Goal: Task Accomplishment & Management: Manage account settings

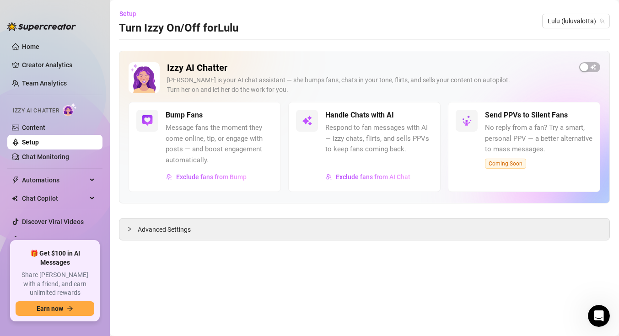
scroll to position [5, 0]
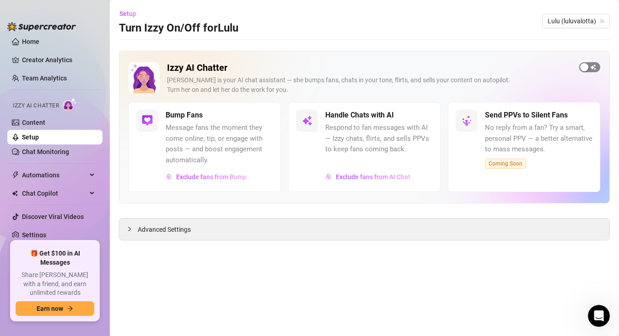
click at [589, 67] on span "button" at bounding box center [589, 67] width 21 height 10
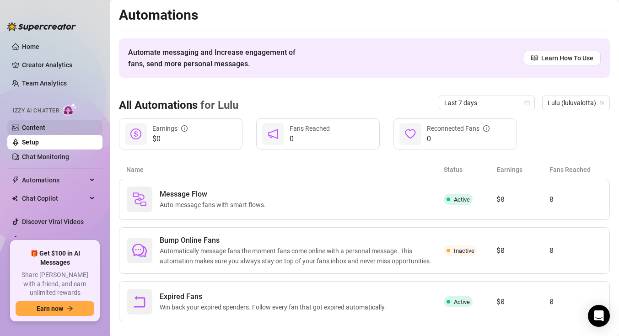
click at [45, 128] on link "Content" at bounding box center [33, 127] width 23 height 7
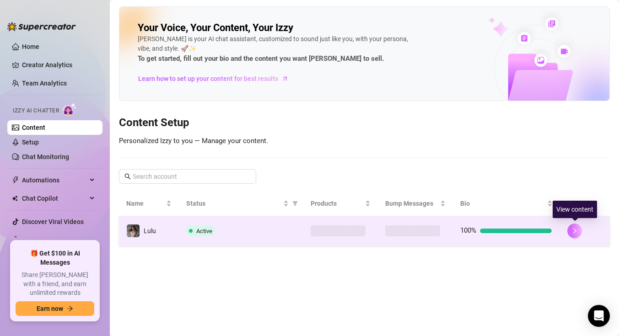
click at [573, 227] on button "button" at bounding box center [574, 231] width 15 height 15
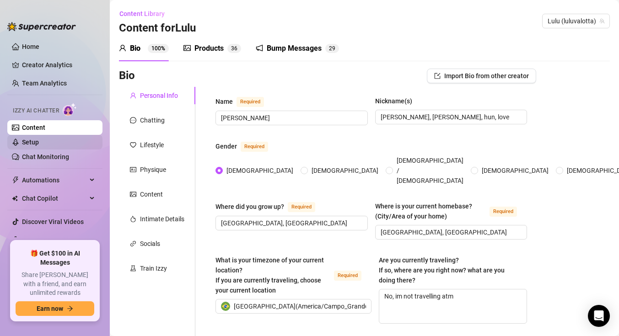
click at [39, 146] on link "Setup" at bounding box center [30, 142] width 17 height 7
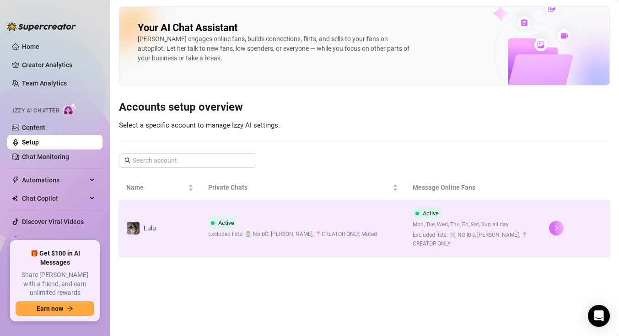
click at [551, 227] on button "button" at bounding box center [556, 228] width 15 height 15
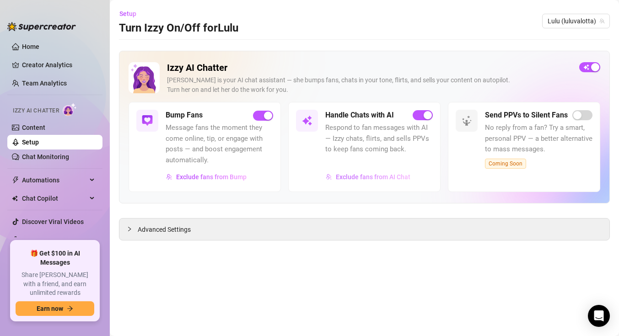
click at [355, 176] on span "Exclude fans from AI Chat" at bounding box center [373, 176] width 75 height 7
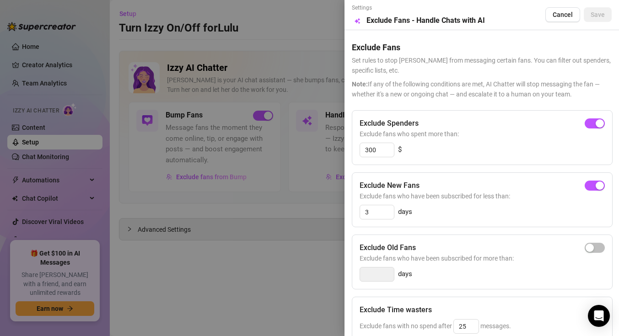
click at [243, 222] on div at bounding box center [309, 168] width 619 height 336
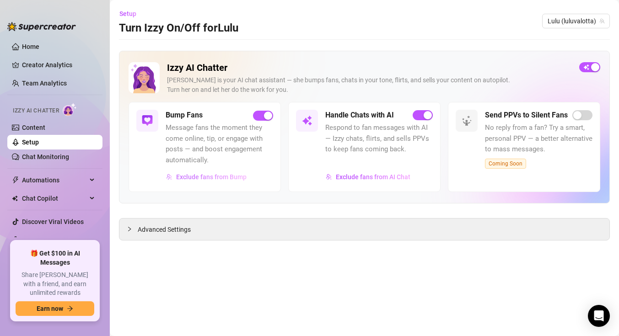
click at [191, 177] on span "Exclude fans from Bump" at bounding box center [211, 176] width 70 height 7
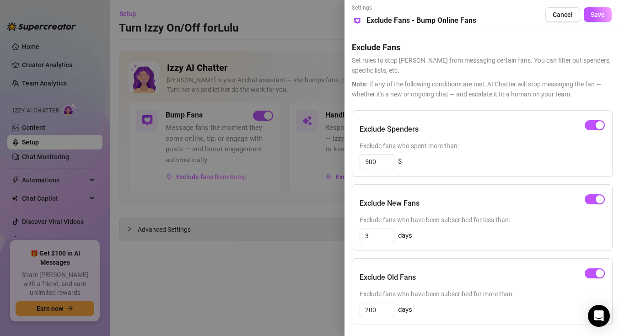
click at [322, 258] on div at bounding box center [309, 168] width 619 height 336
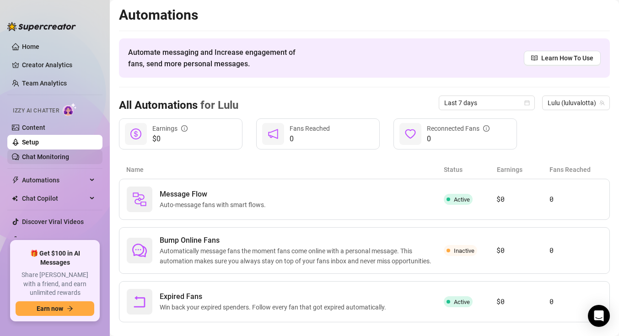
click at [58, 153] on link "Chat Monitoring" at bounding box center [45, 156] width 47 height 7
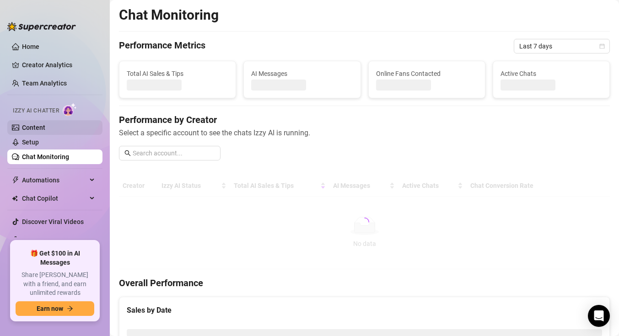
click at [45, 124] on link "Content" at bounding box center [33, 127] width 23 height 7
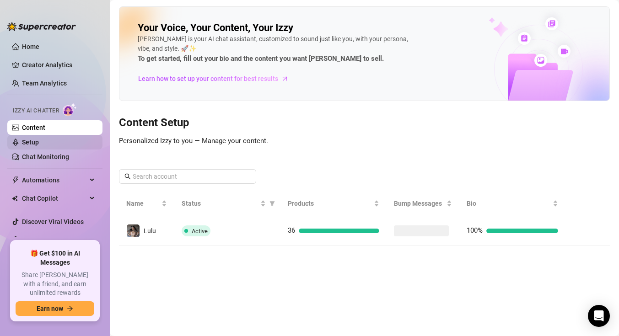
click at [39, 141] on link "Setup" at bounding box center [30, 142] width 17 height 7
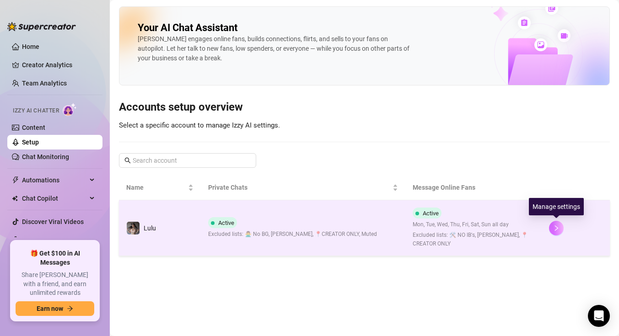
click at [556, 226] on icon "right" at bounding box center [556, 228] width 6 height 6
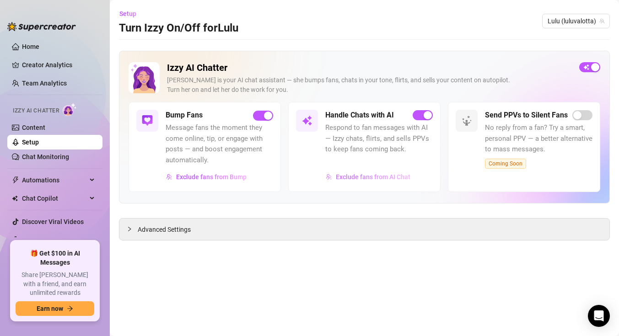
click at [366, 174] on span "Exclude fans from AI Chat" at bounding box center [373, 176] width 75 height 7
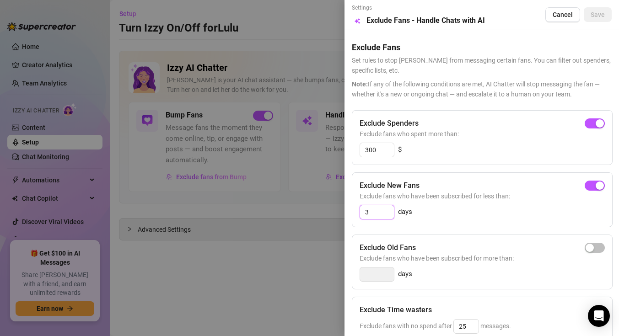
click at [377, 213] on input "3" at bounding box center [377, 212] width 34 height 14
click at [600, 180] on div "Exclude New Fans" at bounding box center [481, 185] width 245 height 11
click at [594, 185] on span "button" at bounding box center [594, 186] width 20 height 10
type input "3"
click at [371, 211] on input "3" at bounding box center [377, 212] width 34 height 14
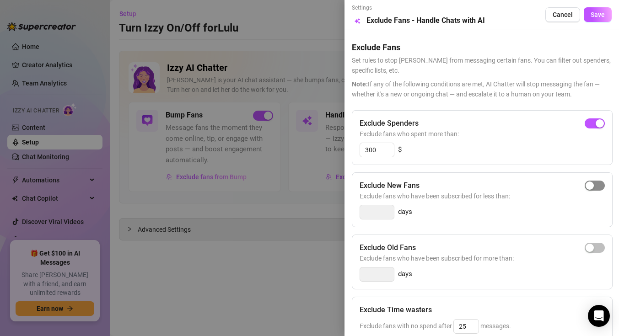
click at [588, 189] on button "button" at bounding box center [594, 186] width 20 height 10
click at [372, 213] on input "3" at bounding box center [377, 212] width 34 height 14
type input "5"
click at [601, 15] on span "Save" at bounding box center [597, 14] width 14 height 7
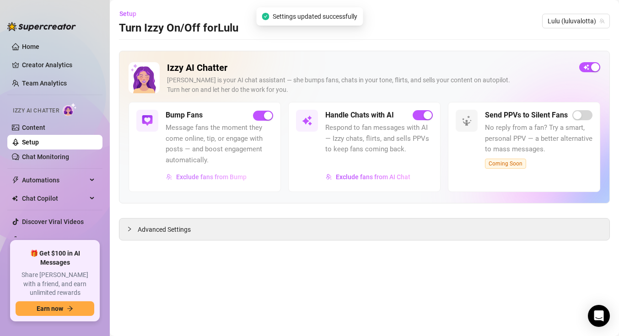
click at [238, 174] on span "Exclude fans from Bump" at bounding box center [211, 176] width 70 height 7
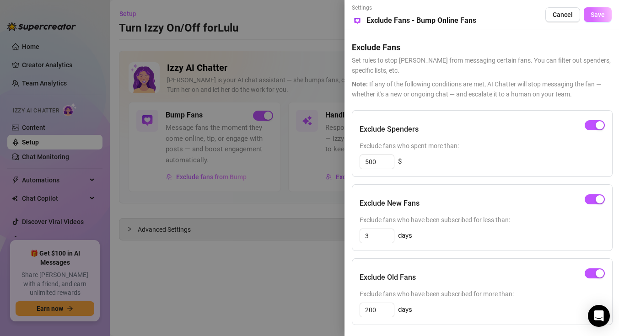
click at [609, 17] on button "Save" at bounding box center [597, 14] width 28 height 15
